Goal: Check status: Check status

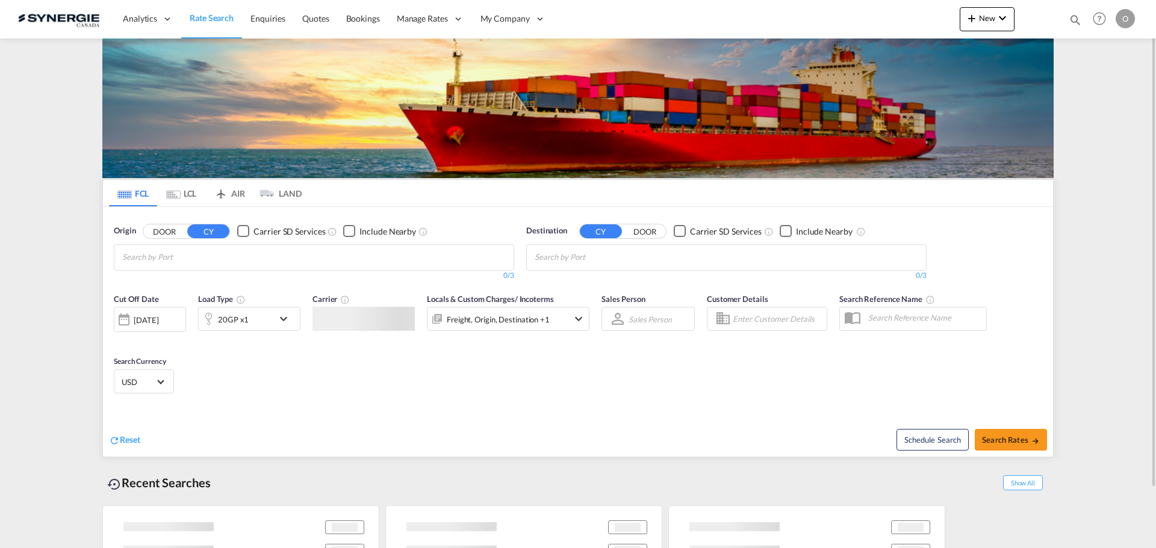
click at [1085, 17] on div "Bookings Quotes Enquiries Help Resources Product Release O My Profile Logout" at bounding box center [1099, 18] width 76 height 37
click at [1065, 22] on div "Bookings Quotes Enquiries Help Resources Product Release O My Profile Logout" at bounding box center [1099, 18] width 76 height 37
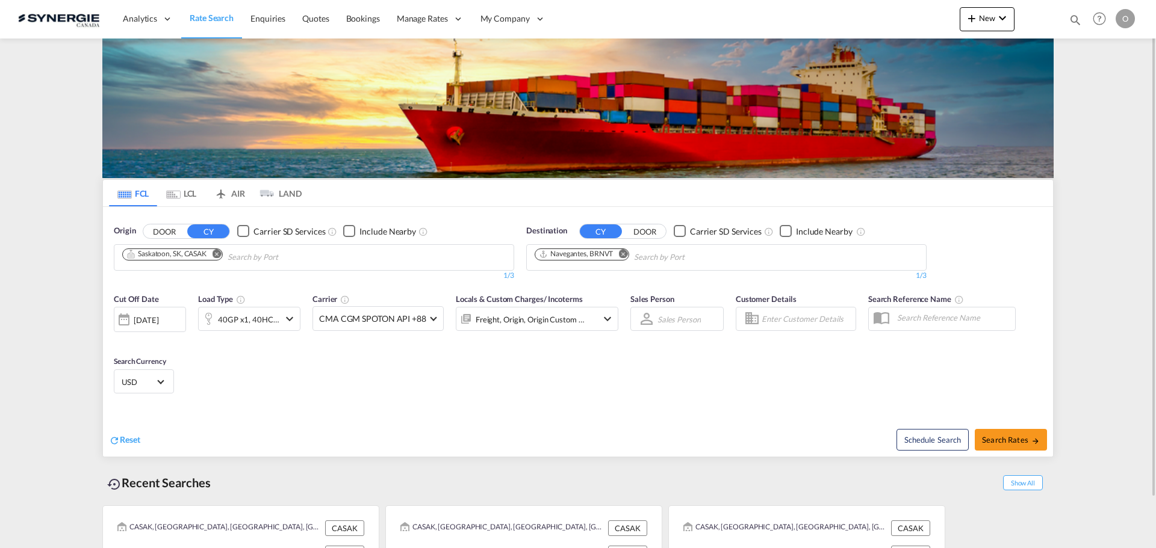
click at [1074, 17] on md-icon "icon-magnify" at bounding box center [1074, 19] width 13 height 13
click at [884, 23] on select "Bookings Quotes Enquiries" at bounding box center [883, 20] width 57 height 22
select select "Quotes"
click at [855, 9] on select "Bookings Quotes Enquiries" at bounding box center [883, 20] width 57 height 22
paste input "SYC000014521"
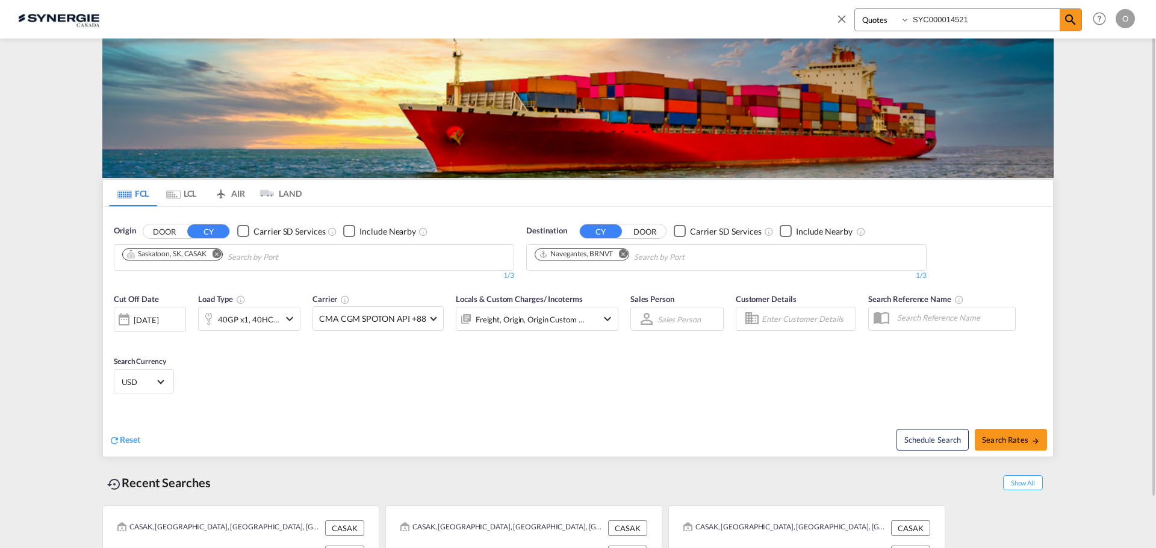
click at [1055, 16] on input "SYC000014521" at bounding box center [985, 19] width 150 height 21
type input "SYC000014521"
click at [1067, 17] on md-icon "icon-magnify" at bounding box center [1070, 20] width 14 height 14
